Goal: Information Seeking & Learning: Learn about a topic

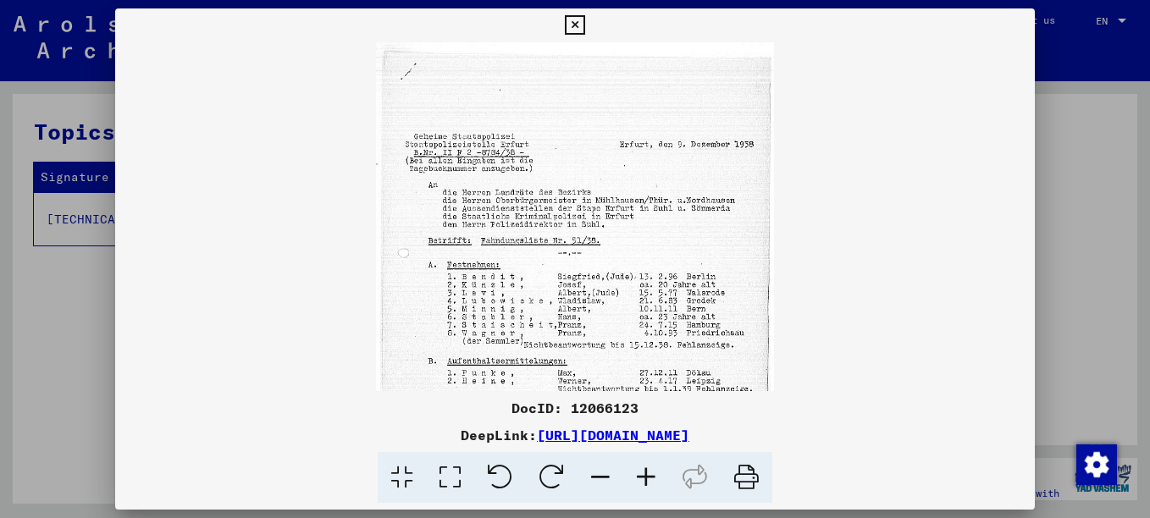
drag, startPoint x: 566, startPoint y: 182, endPoint x: 568, endPoint y: 340, distance: 158.4
click at [578, 411] on div "DocID: 12066123 DeepLink: [URL][DOMAIN_NAME]" at bounding box center [575, 255] width 920 height 495
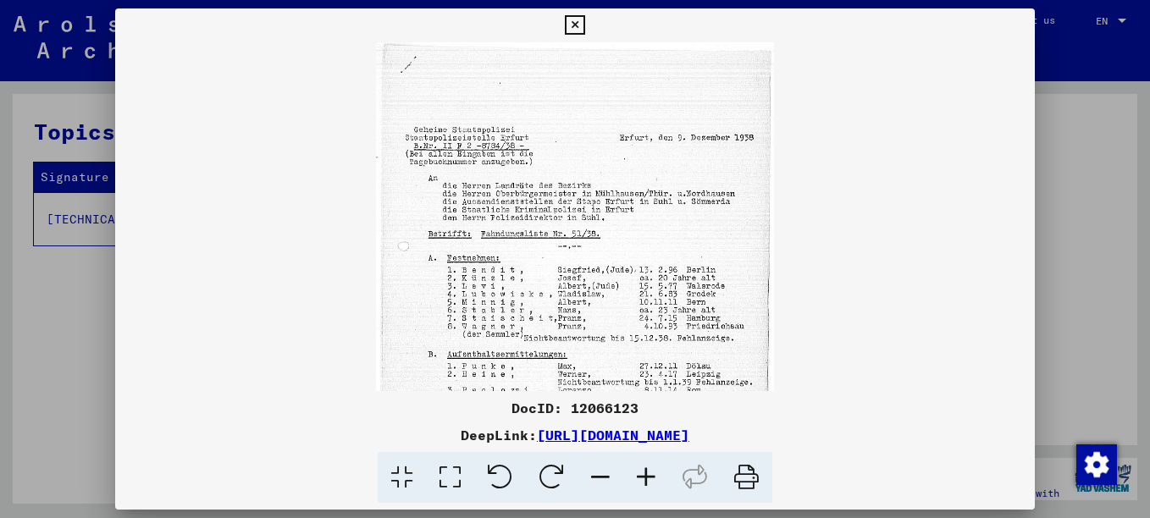
click at [648, 474] on icon at bounding box center [646, 478] width 46 height 52
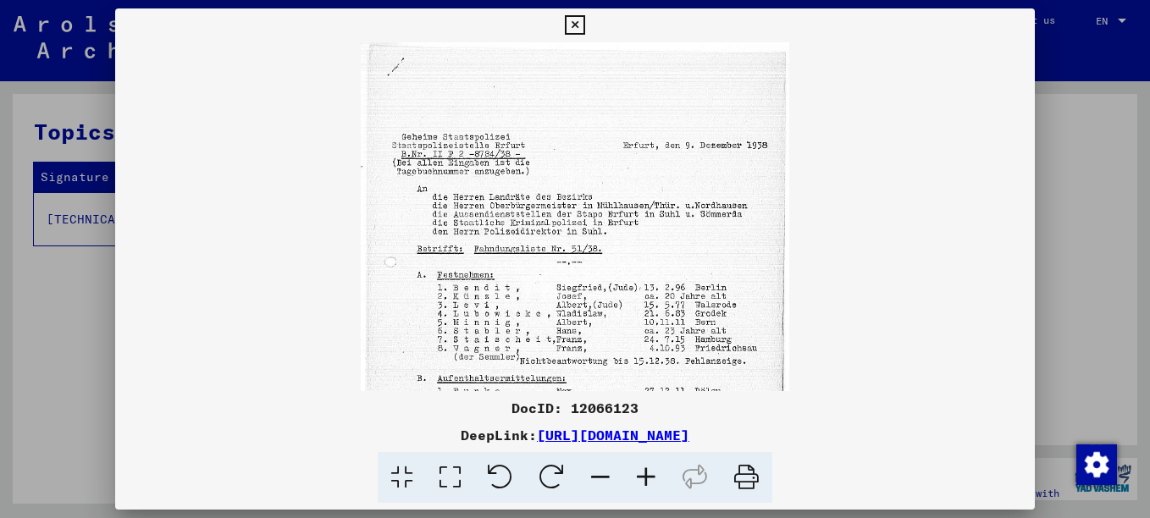
click at [648, 474] on icon at bounding box center [646, 478] width 46 height 52
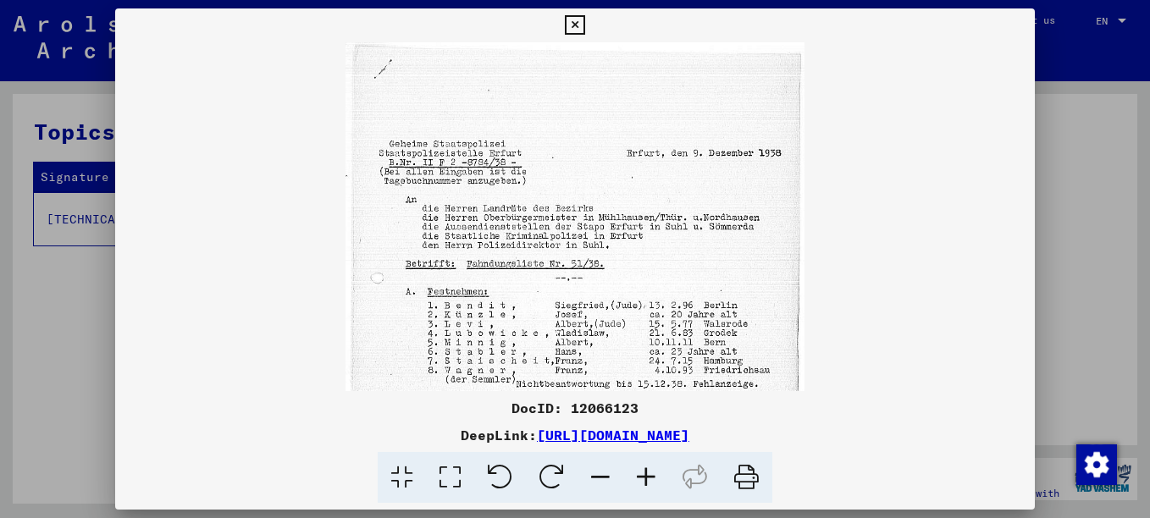
click at [648, 474] on icon at bounding box center [646, 478] width 46 height 52
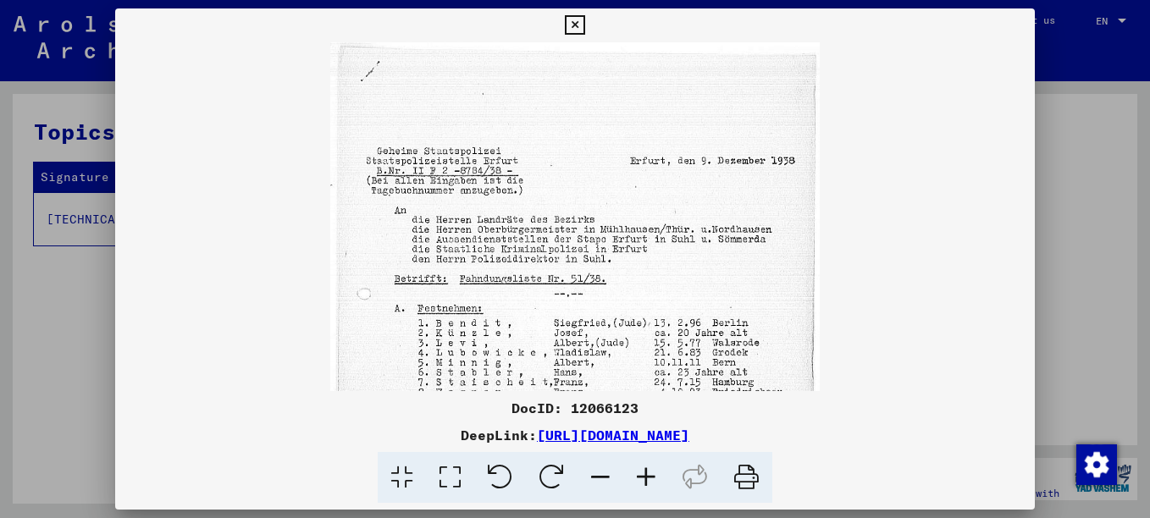
click at [648, 474] on icon at bounding box center [646, 478] width 46 height 52
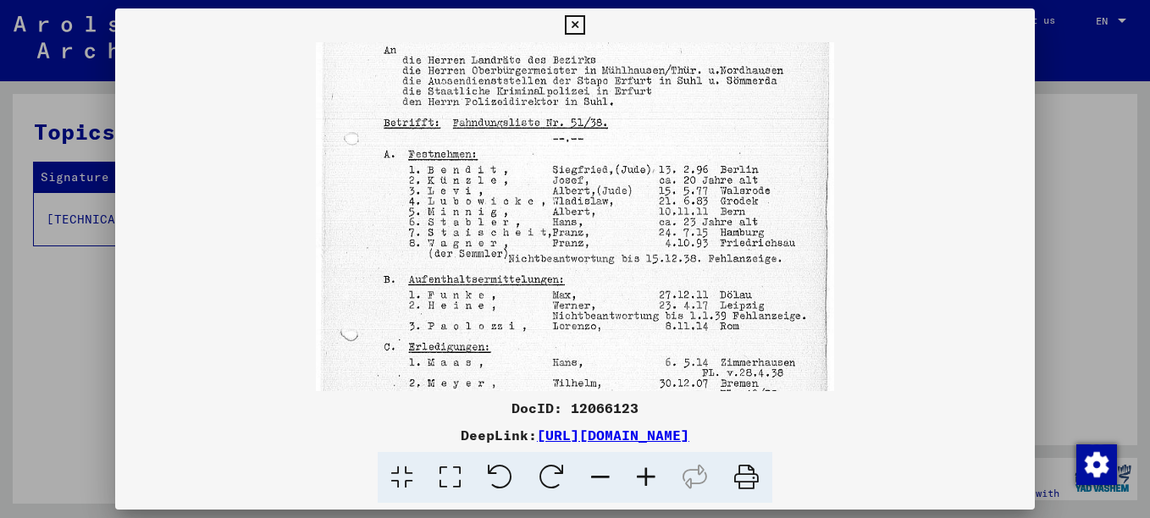
scroll to position [188, 0]
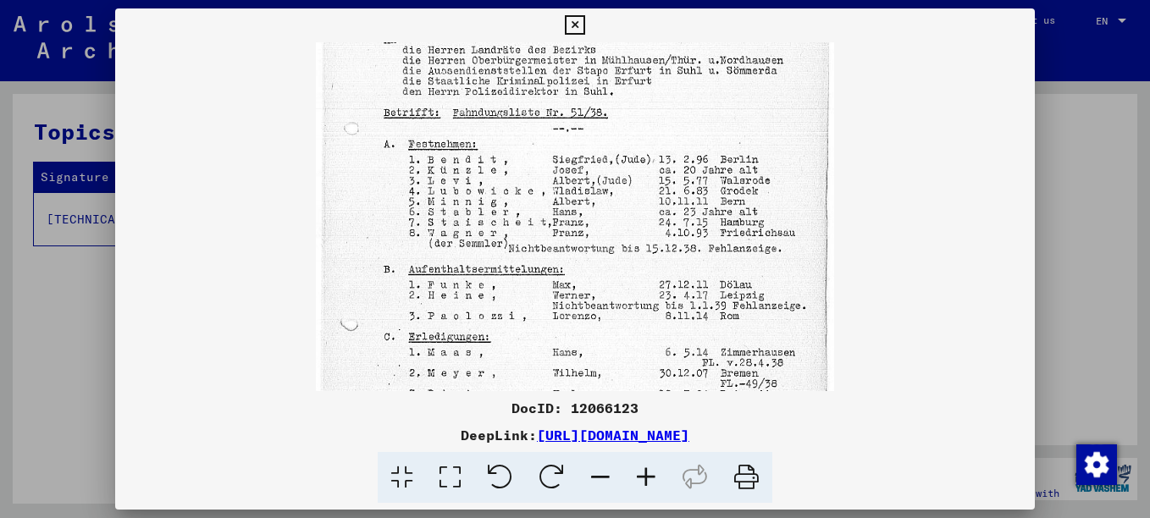
drag, startPoint x: 639, startPoint y: 300, endPoint x: 611, endPoint y: 119, distance: 183.4
click at [611, 119] on img at bounding box center [575, 219] width 519 height 730
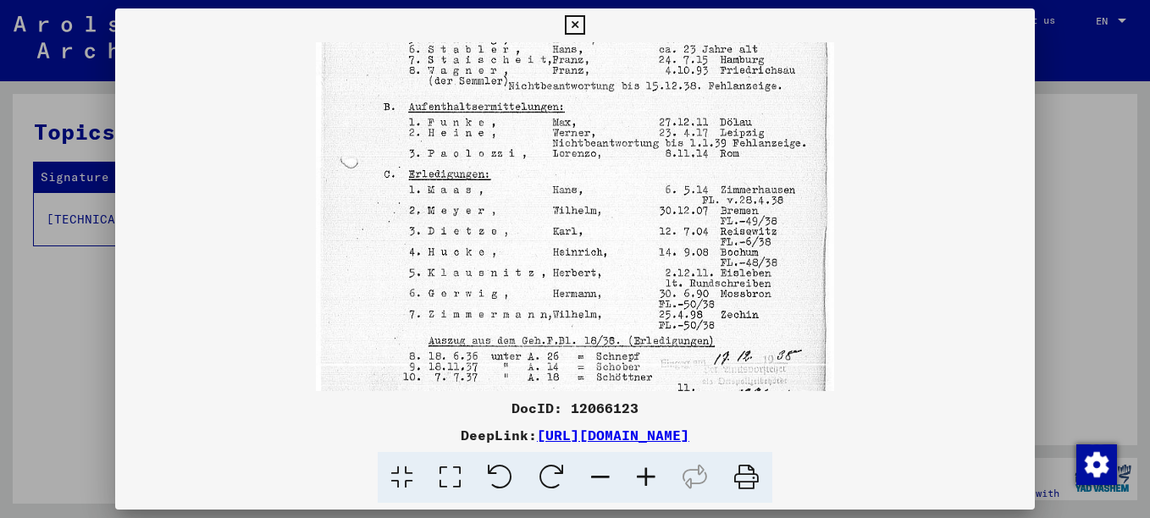
scroll to position [356, 0]
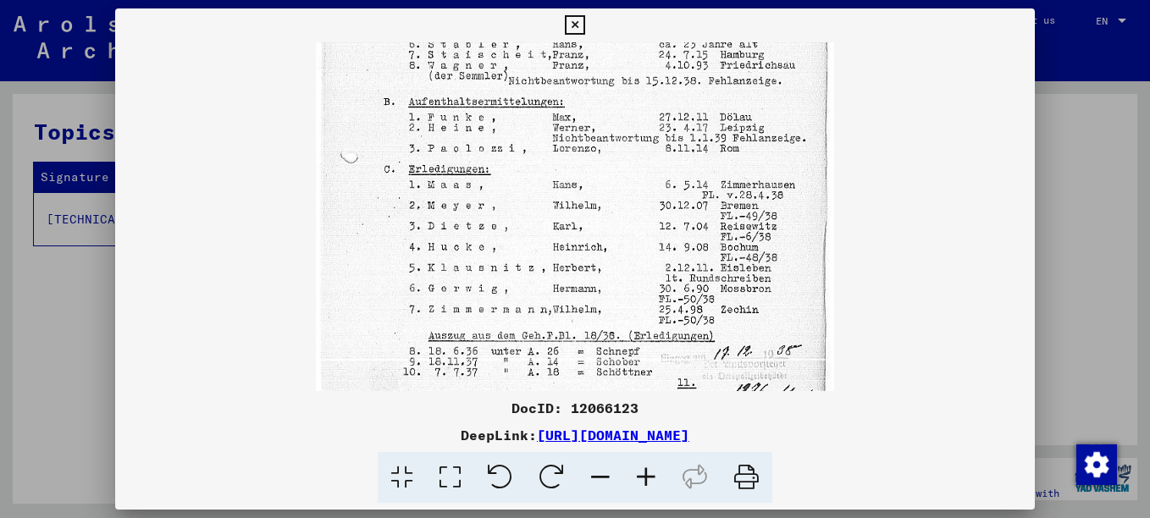
drag, startPoint x: 626, startPoint y: 287, endPoint x: 586, endPoint y: 119, distance: 172.3
click at [586, 119] on img at bounding box center [575, 52] width 519 height 730
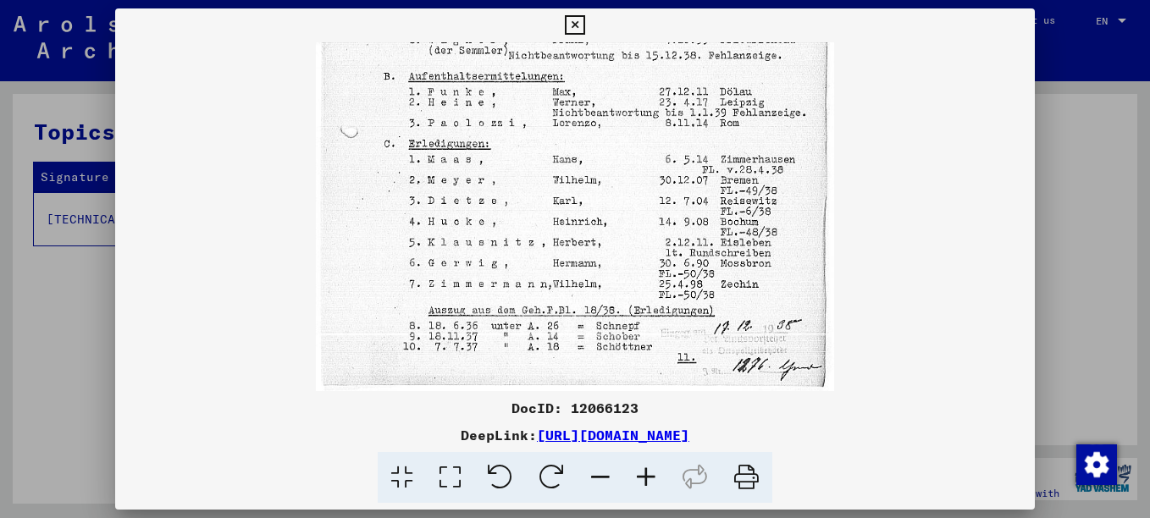
drag, startPoint x: 607, startPoint y: 300, endPoint x: 587, endPoint y: 155, distance: 146.2
click at [587, 155] on img at bounding box center [575, 26] width 519 height 730
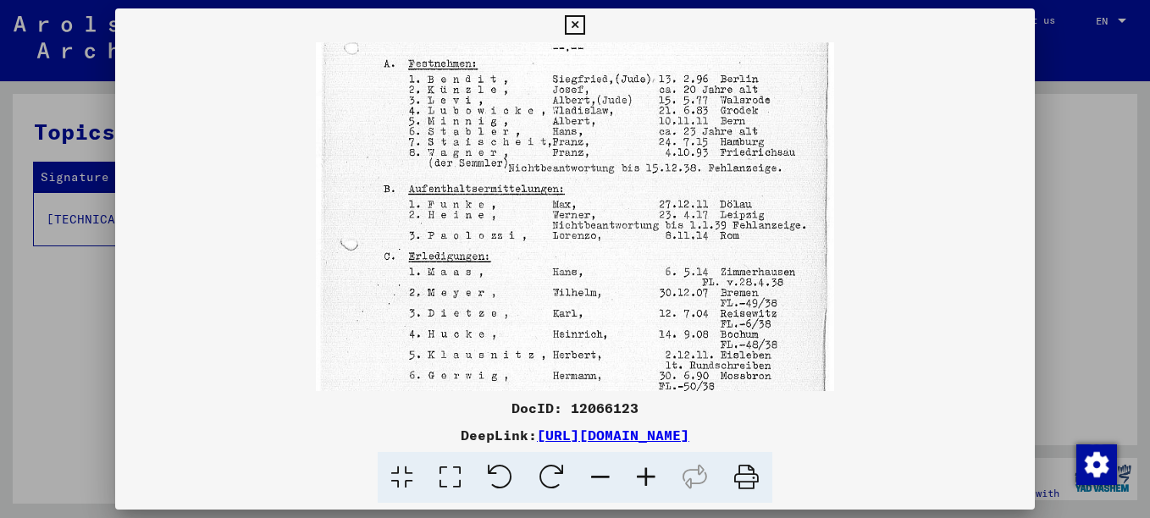
scroll to position [255, 0]
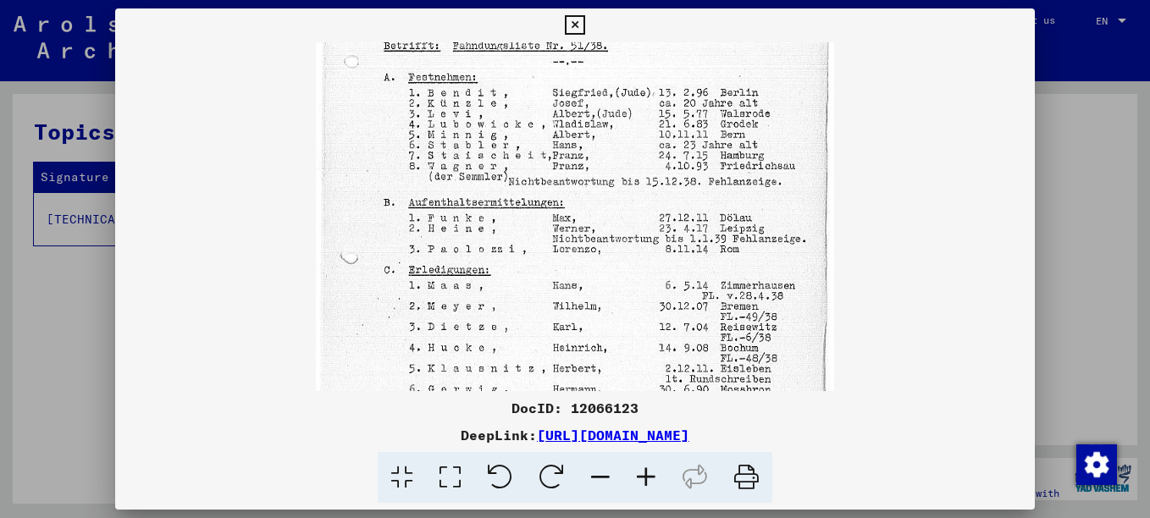
drag, startPoint x: 587, startPoint y: 155, endPoint x: 588, endPoint y: 281, distance: 126.2
click at [588, 281] on img at bounding box center [575, 152] width 519 height 730
click at [575, 20] on icon at bounding box center [574, 25] width 19 height 20
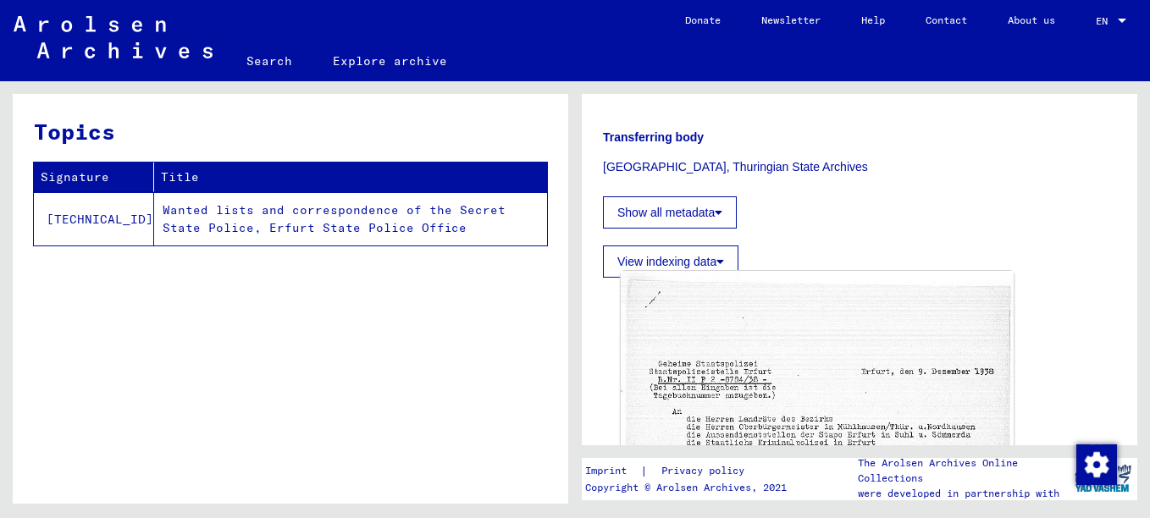
scroll to position [423, 0]
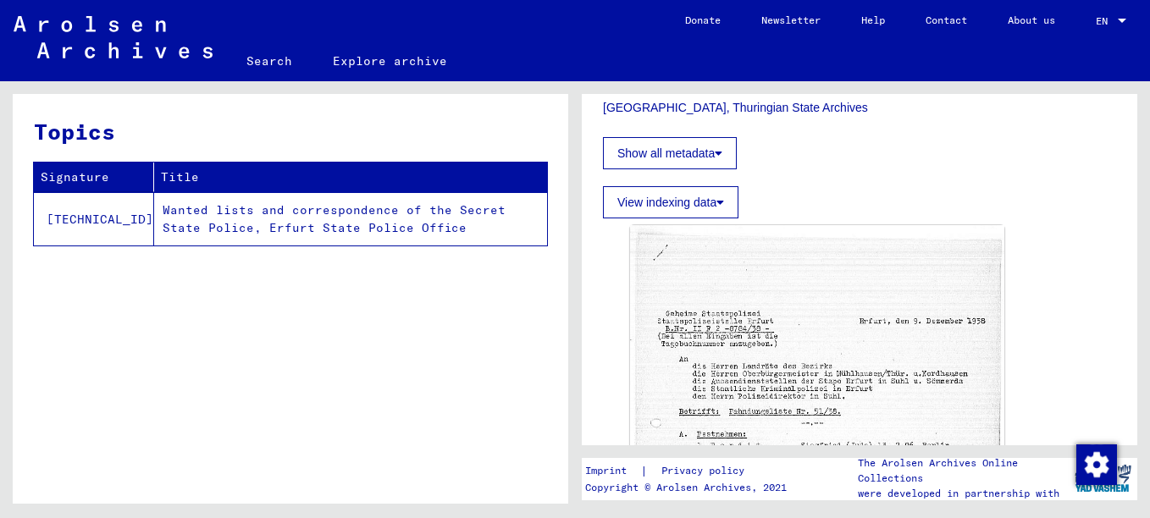
click at [667, 198] on font "View indexing data" at bounding box center [666, 203] width 99 height 14
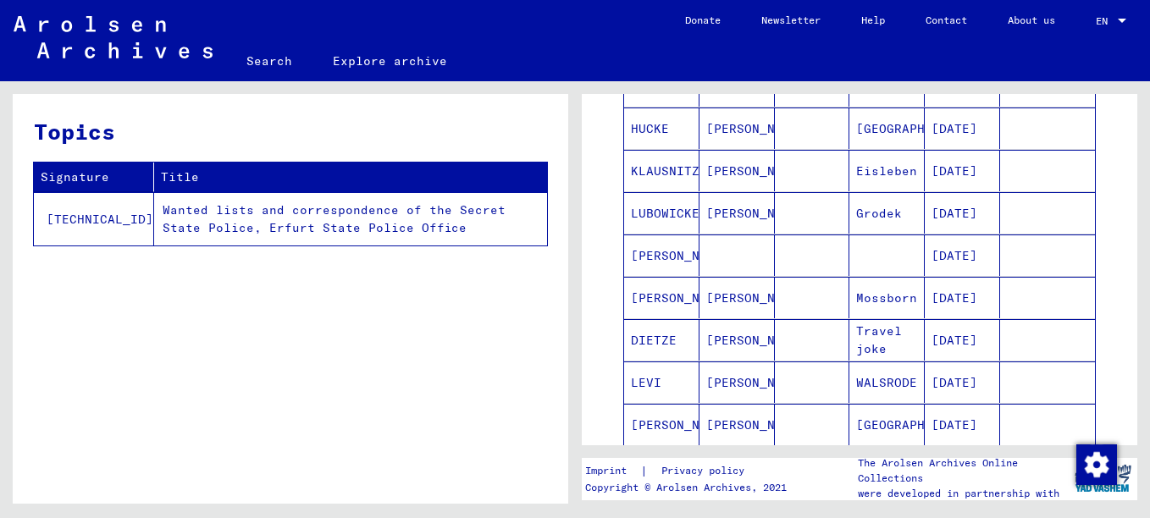
scroll to position [678, 0]
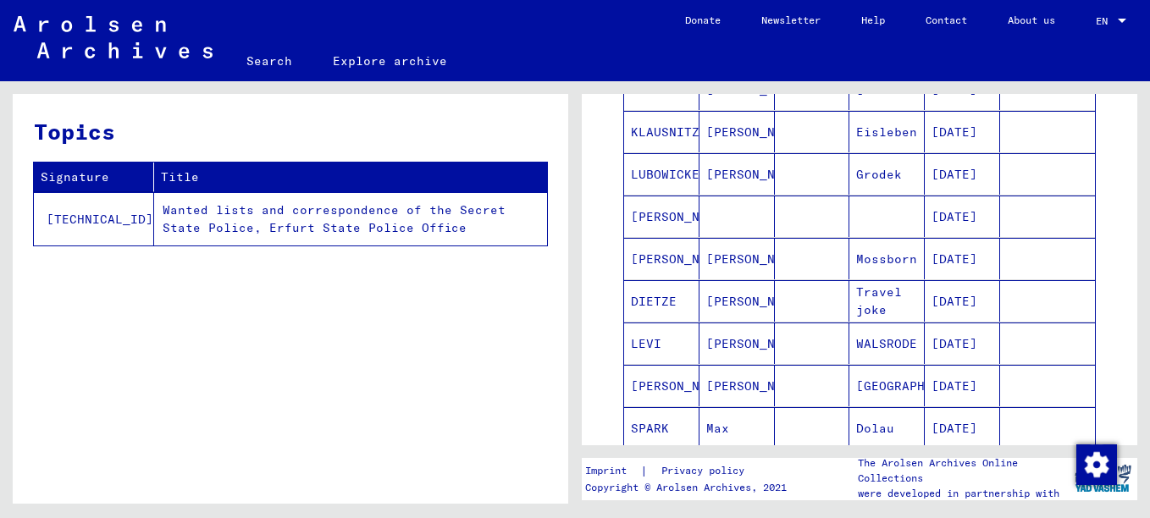
click at [728, 253] on mat-cell "[PERSON_NAME]" at bounding box center [737, 258] width 75 height 41
click at [711, 253] on mat-cell "[PERSON_NAME]" at bounding box center [737, 258] width 75 height 41
click at [948, 256] on mat-cell "[DATE]" at bounding box center [962, 258] width 75 height 41
click at [873, 257] on mat-cell "Mossborn" at bounding box center [886, 258] width 75 height 41
click at [794, 174] on mat-cell at bounding box center [812, 173] width 75 height 41
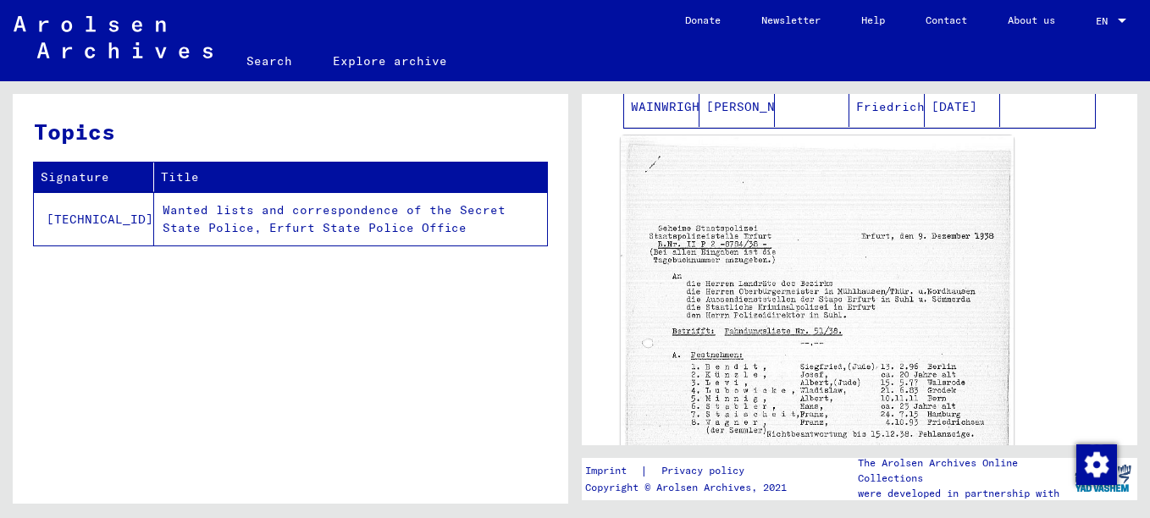
scroll to position [1524, 0]
